Goal: Information Seeking & Learning: Check status

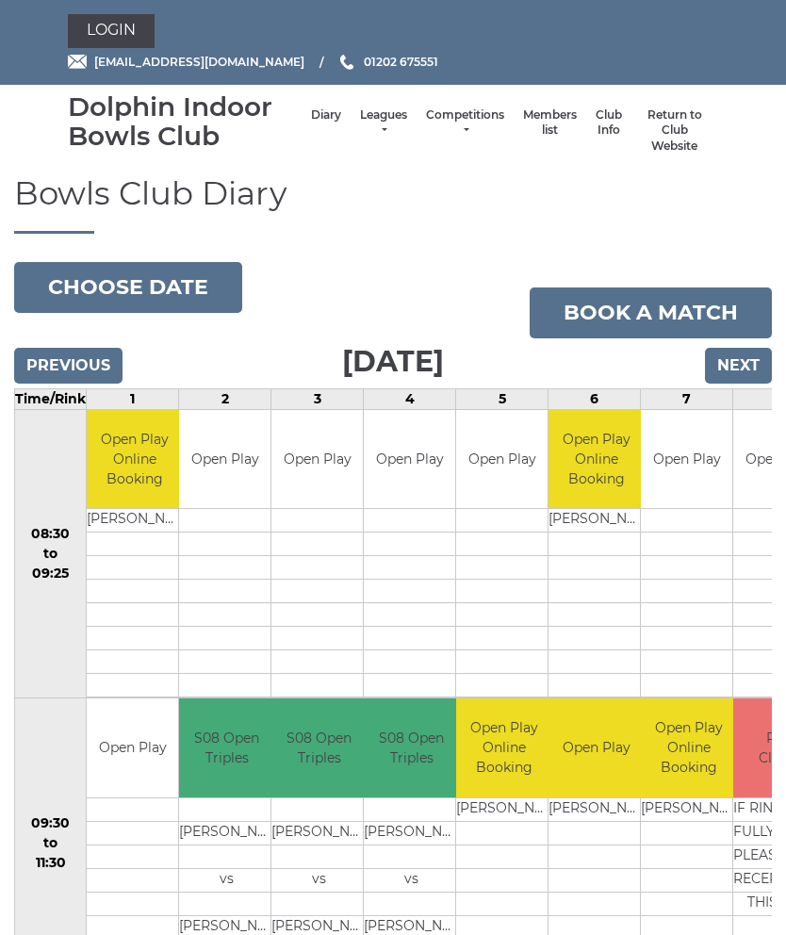
click at [360, 118] on link "Leagues" at bounding box center [383, 122] width 47 height 31
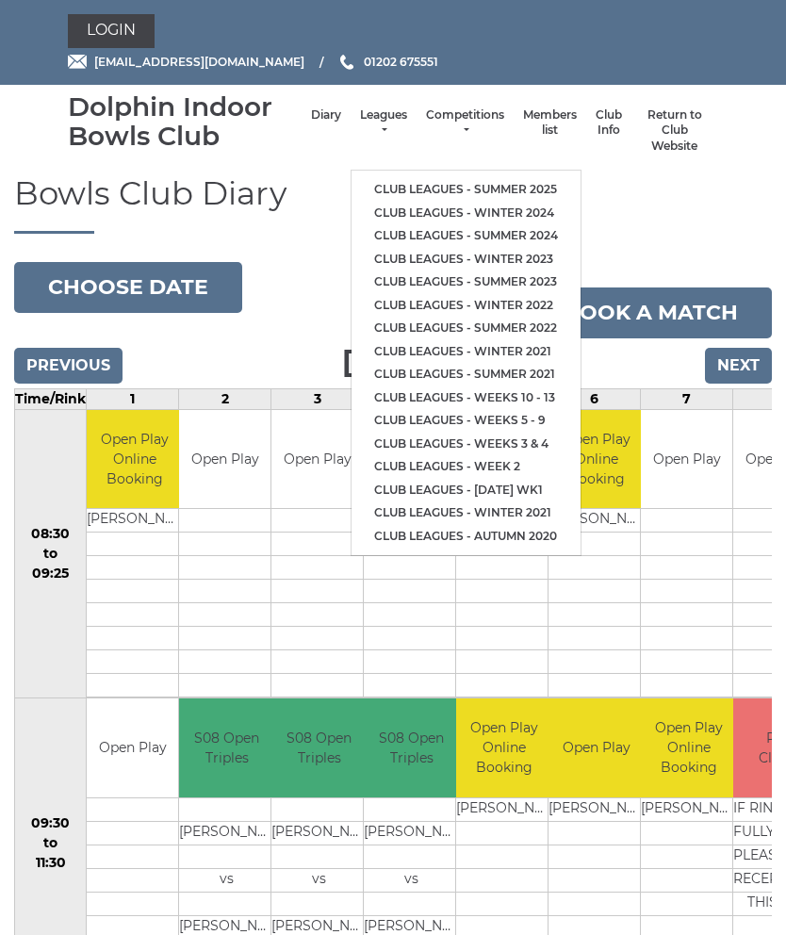
click at [384, 181] on link "Club leagues - Summer 2025" at bounding box center [466, 190] width 229 height 24
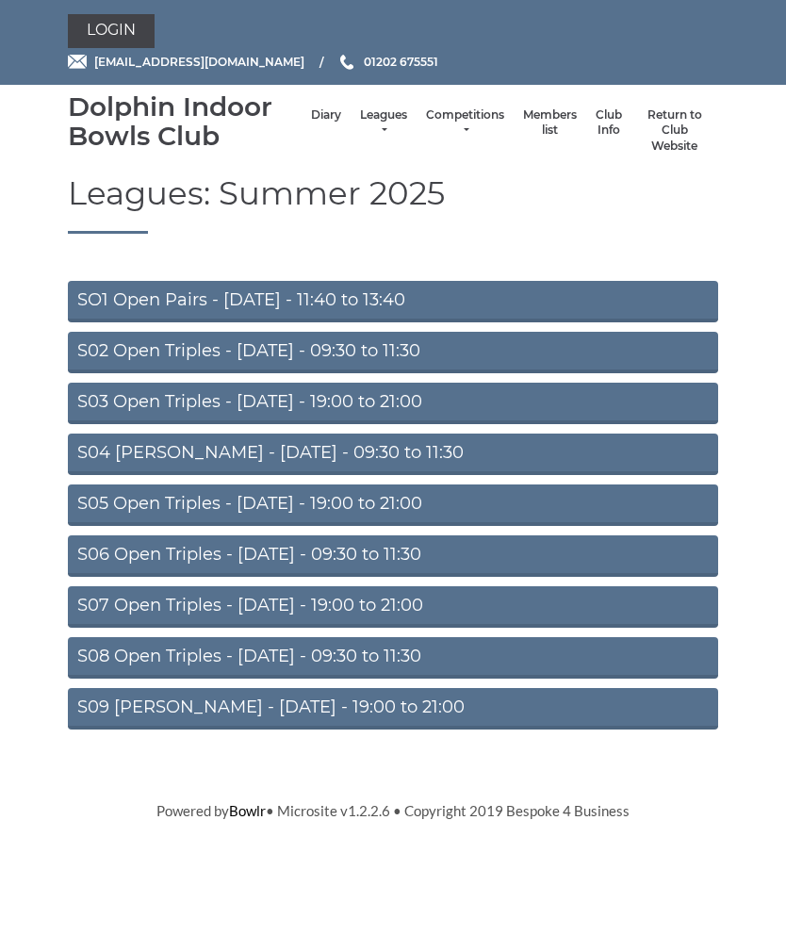
click at [179, 608] on link "S07 Open Triples - [DATE] - 19:00 to 21:00" at bounding box center [393, 606] width 651 height 41
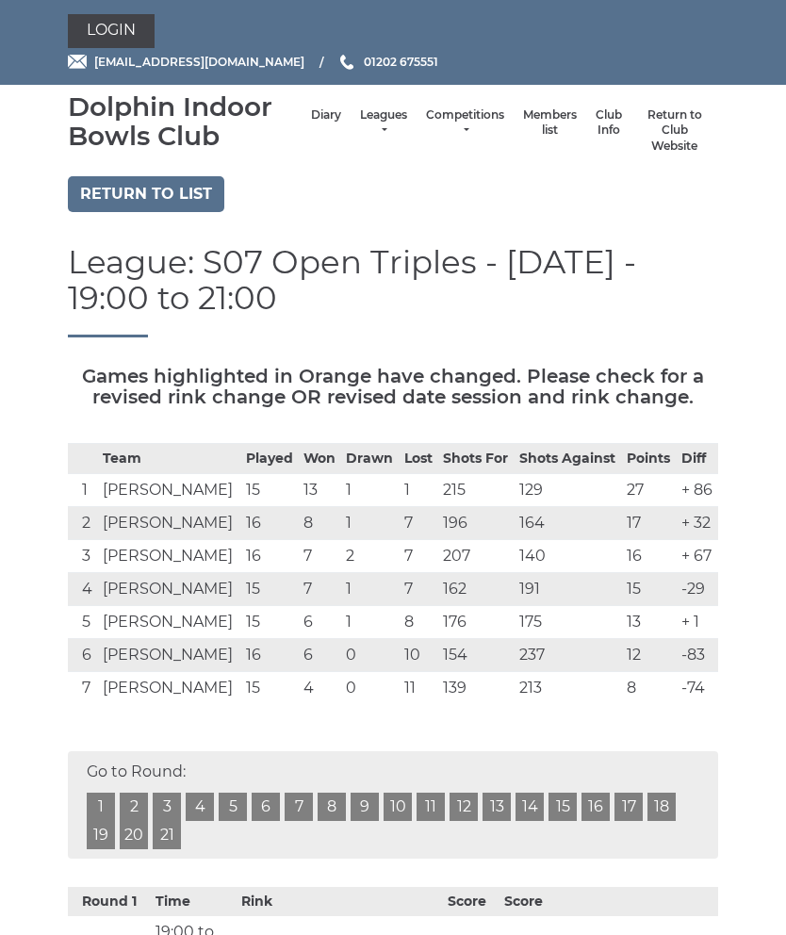
click at [179, 612] on td "Keith HINDER" at bounding box center [169, 622] width 143 height 33
click at [139, 191] on link "Return to list" at bounding box center [146, 194] width 157 height 36
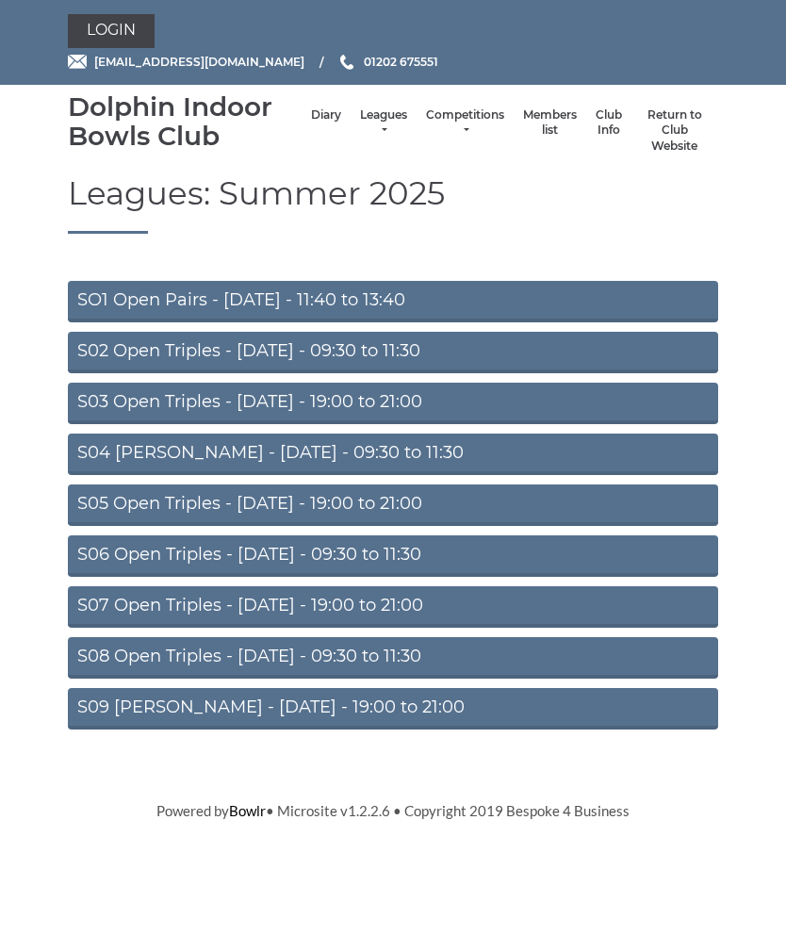
click at [248, 657] on link "S08 Open Triples - [DATE] - 09:30 to 11:30" at bounding box center [393, 657] width 651 height 41
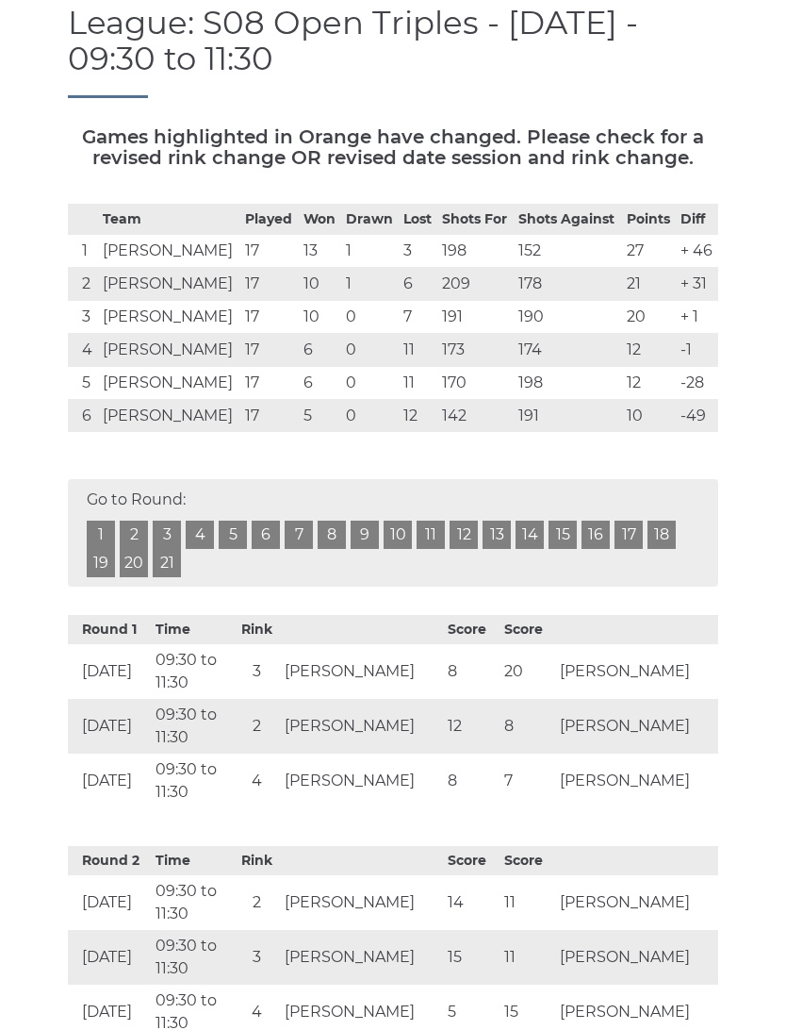
scroll to position [238, 0]
click at [136, 763] on td "[DATE]" at bounding box center [109, 782] width 83 height 55
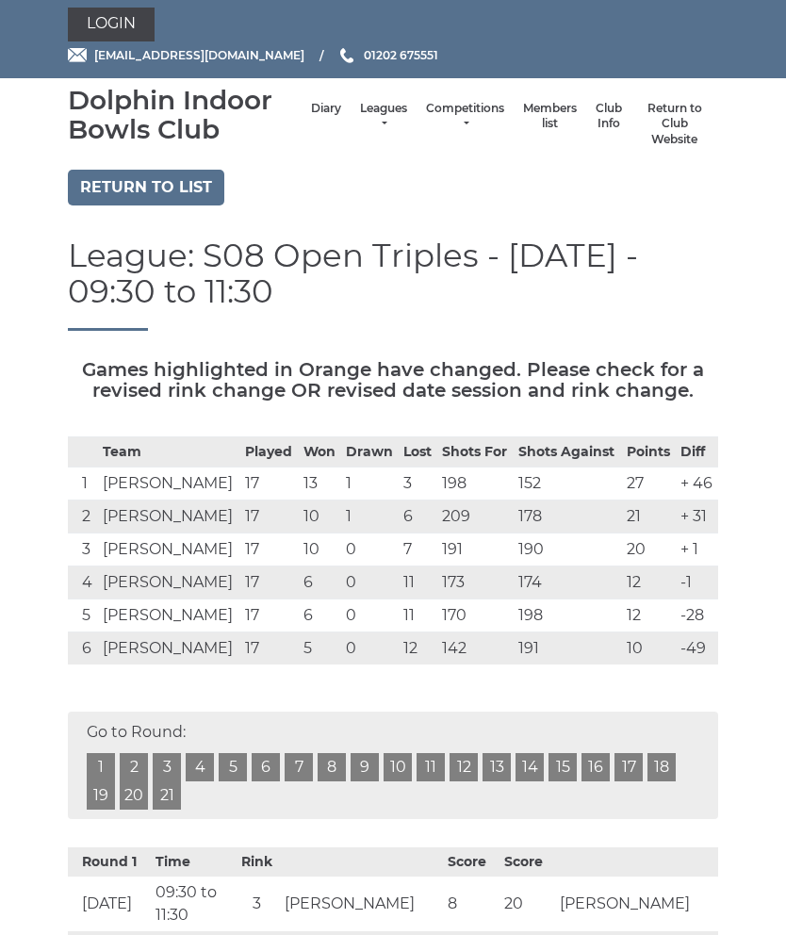
scroll to position [0, 0]
